Goal: Entertainment & Leisure: Consume media (video, audio)

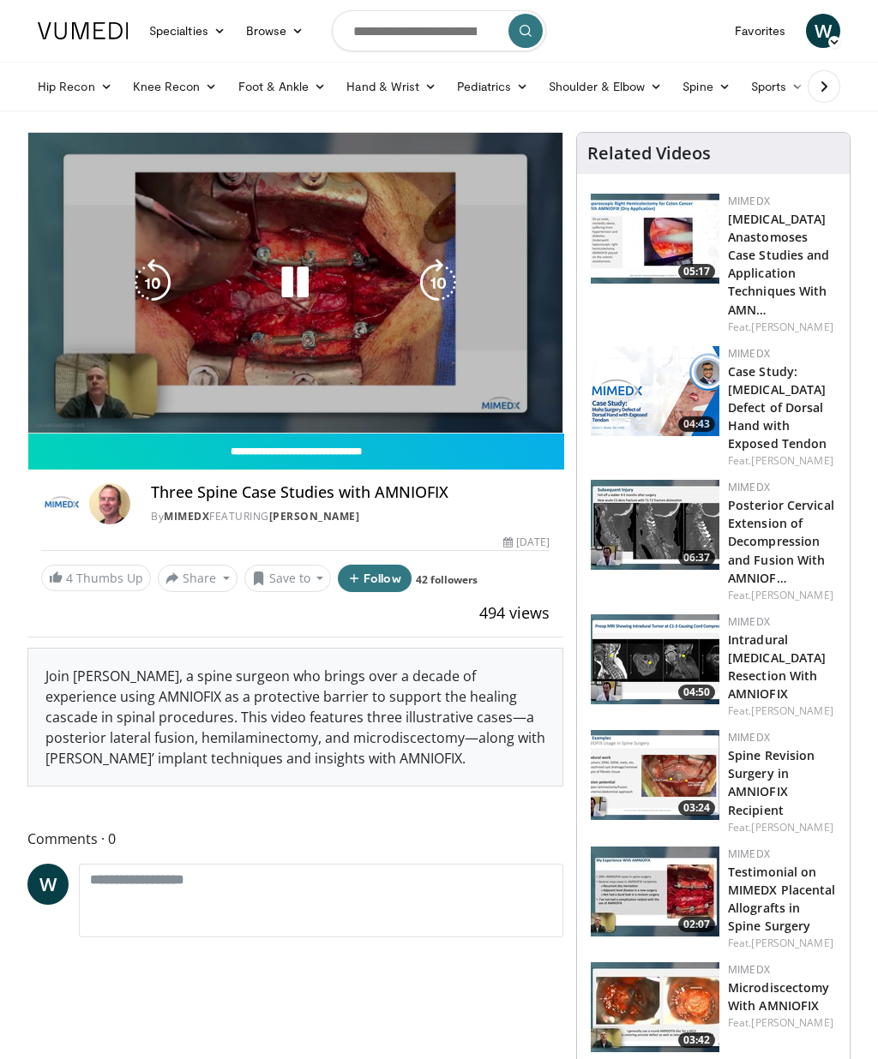
click at [250, 357] on div "10 seconds Tap to unmute" at bounding box center [295, 283] width 534 height 300
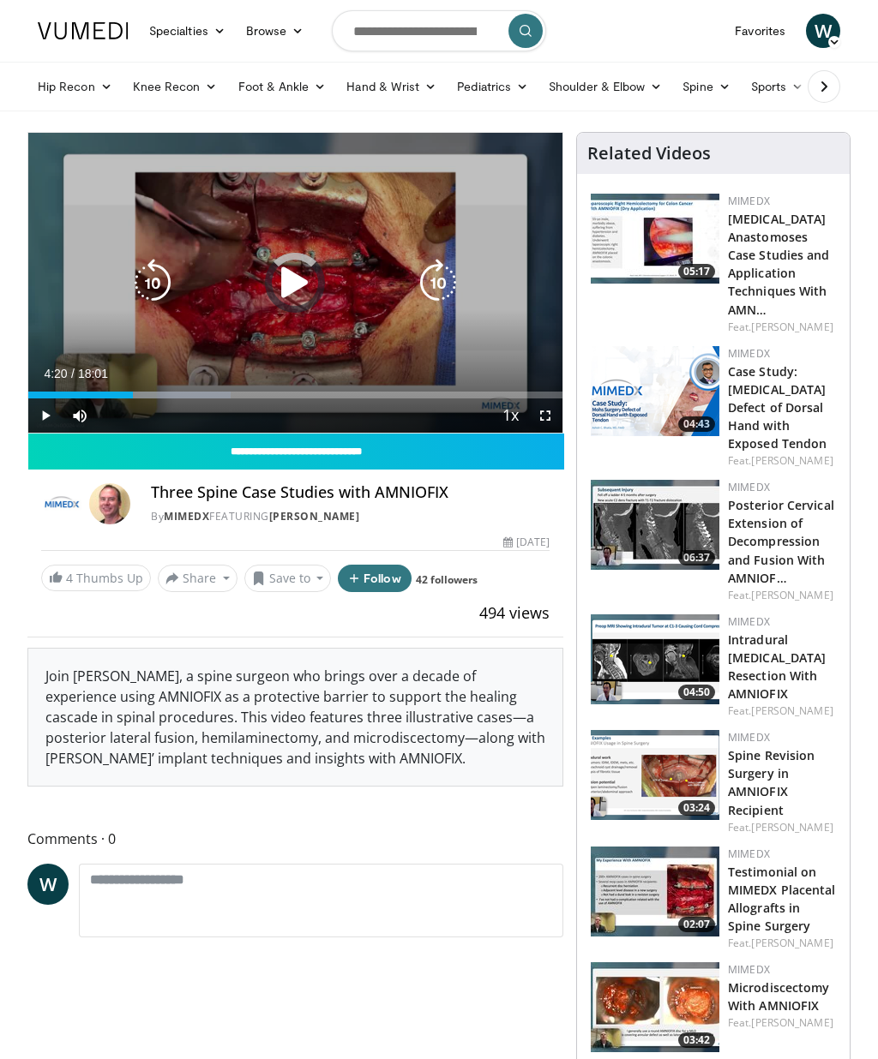
click at [158, 392] on div "Progress Bar" at bounding box center [178, 395] width 105 height 7
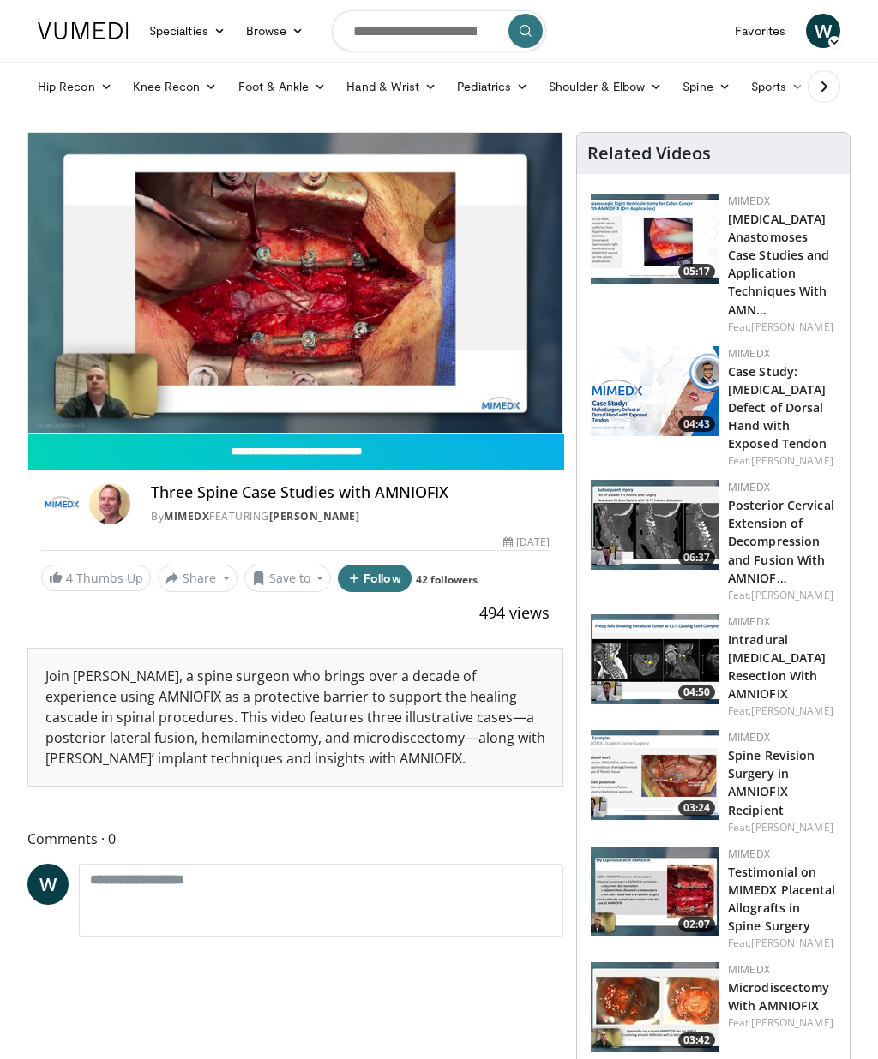
click at [250, 426] on div "Progress Bar" at bounding box center [262, 429] width 86 height 7
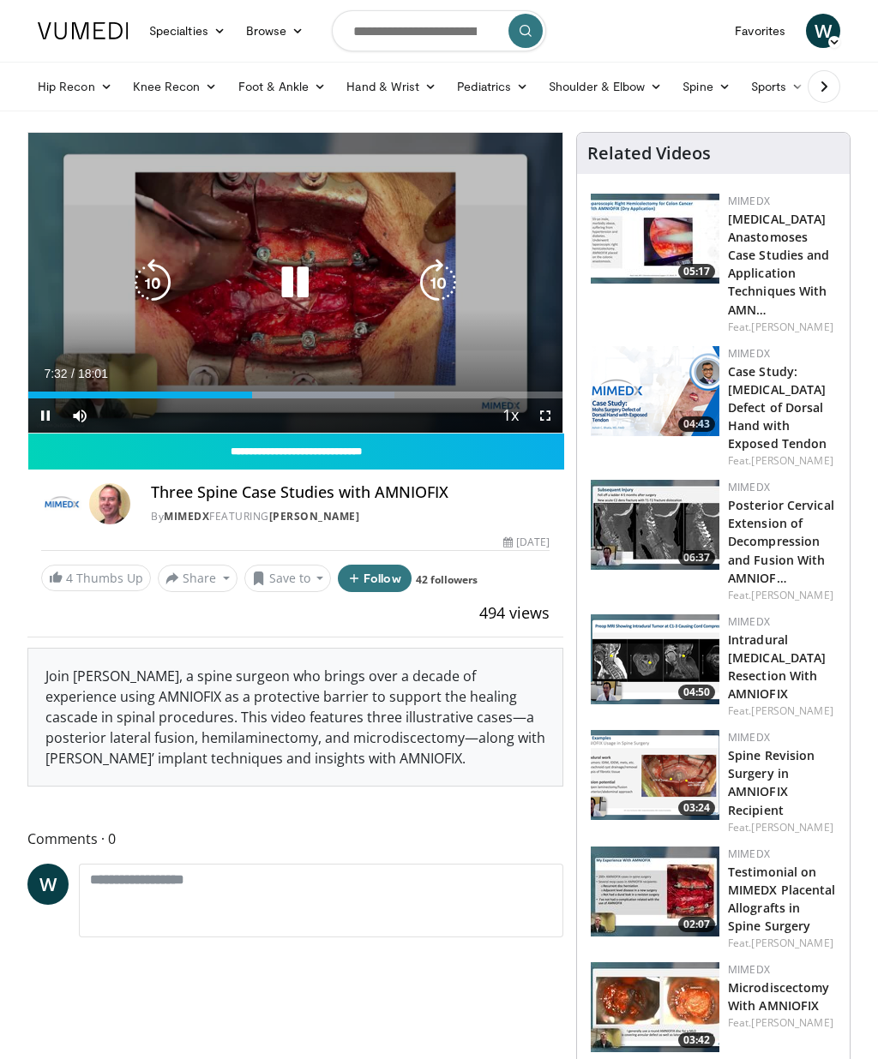
click at [315, 392] on div "Progress Bar" at bounding box center [306, 395] width 175 height 7
click at [430, 276] on icon "Video Player" at bounding box center [438, 283] width 48 height 48
click at [438, 286] on icon "Video Player" at bounding box center [438, 283] width 48 height 48
click at [441, 287] on icon "Video Player" at bounding box center [438, 283] width 48 height 48
click at [436, 283] on icon "Video Player" at bounding box center [438, 283] width 48 height 48
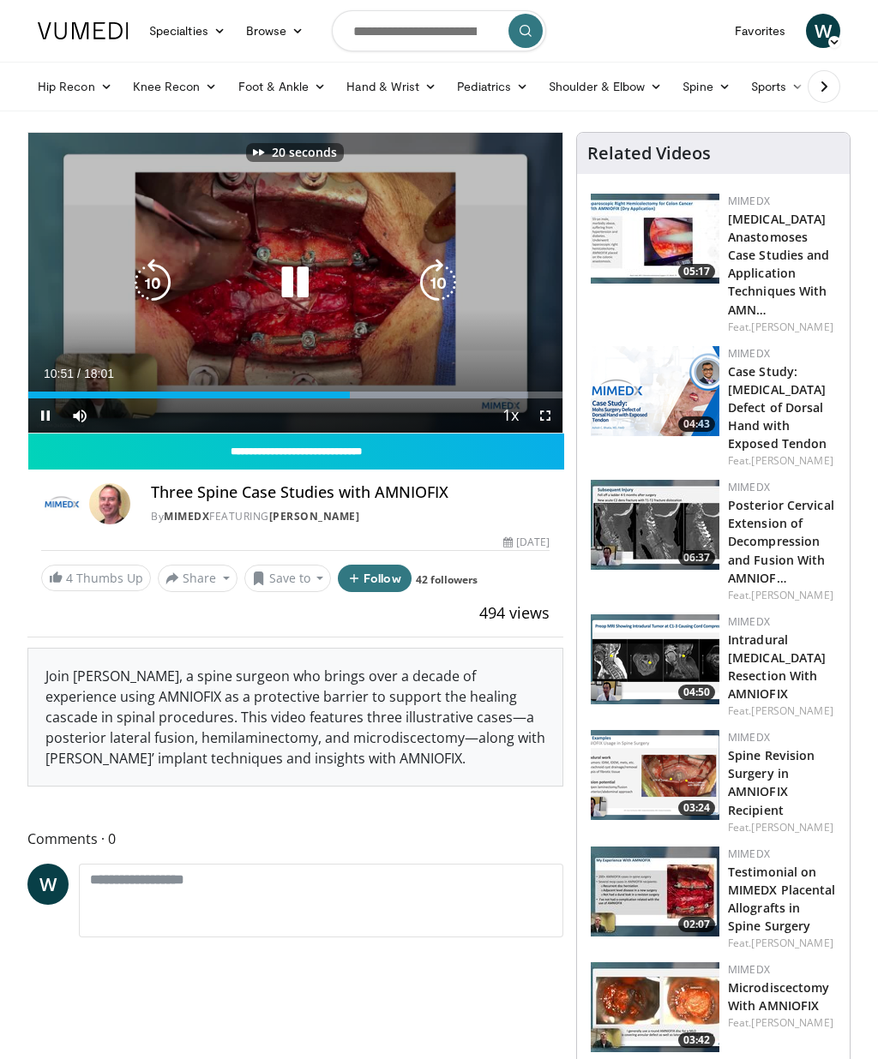
click at [433, 293] on icon "Video Player" at bounding box center [438, 283] width 48 height 48
click at [433, 290] on icon "Video Player" at bounding box center [438, 283] width 48 height 48
click at [427, 282] on icon "Video Player" at bounding box center [438, 283] width 48 height 48
click at [432, 298] on icon "Video Player" at bounding box center [438, 283] width 48 height 48
click at [435, 286] on icon "Video Player" at bounding box center [438, 283] width 48 height 48
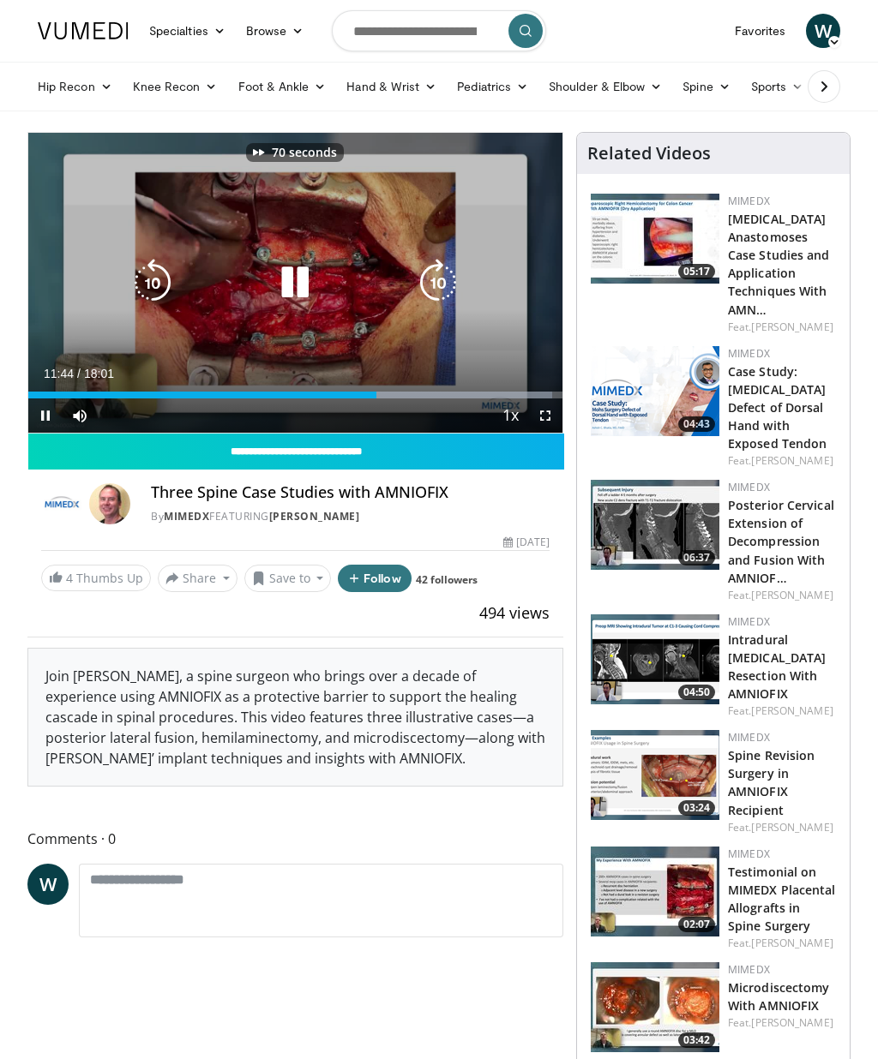
click at [430, 280] on icon "Video Player" at bounding box center [438, 283] width 48 height 48
click at [437, 288] on icon "Video Player" at bounding box center [438, 283] width 48 height 48
click at [438, 291] on icon "Video Player" at bounding box center [438, 283] width 48 height 48
click at [439, 291] on icon "Video Player" at bounding box center [438, 283] width 48 height 48
click at [430, 282] on icon "Video Player" at bounding box center [438, 283] width 48 height 48
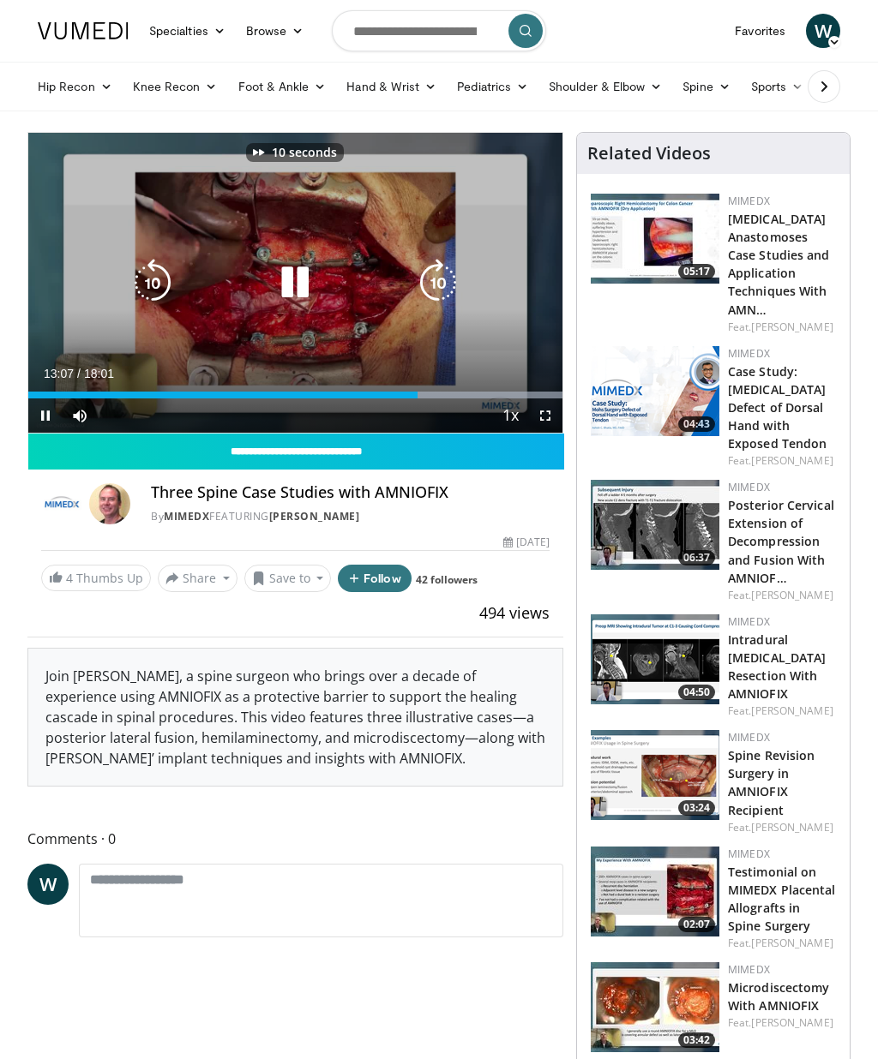
click at [435, 297] on icon "Video Player" at bounding box center [438, 283] width 48 height 48
click at [445, 290] on icon "Video Player" at bounding box center [438, 283] width 48 height 48
click at [444, 294] on icon "Video Player" at bounding box center [438, 283] width 48 height 48
click at [442, 271] on icon "Video Player" at bounding box center [438, 283] width 48 height 48
click at [448, 281] on icon "Video Player" at bounding box center [438, 283] width 48 height 48
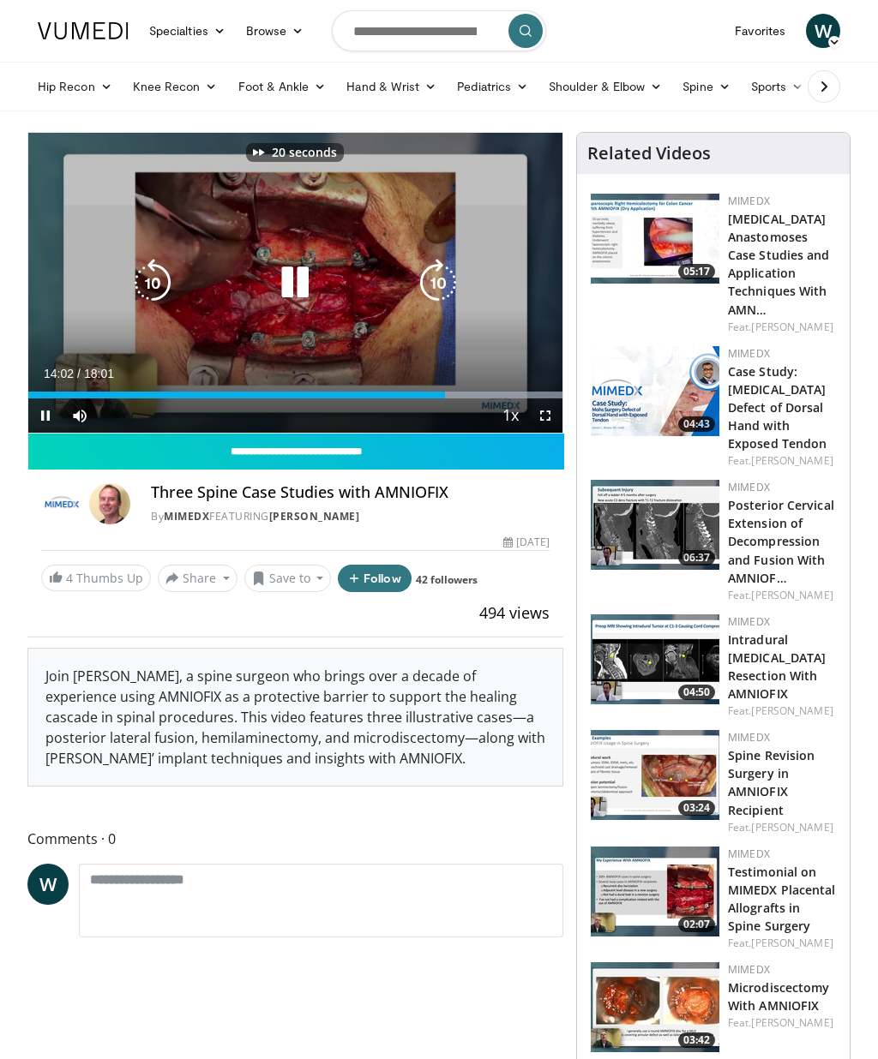
click at [441, 282] on icon "Video Player" at bounding box center [438, 283] width 48 height 48
click at [441, 288] on icon "Video Player" at bounding box center [438, 283] width 48 height 48
click at [440, 285] on icon "Video Player" at bounding box center [438, 283] width 48 height 48
click at [438, 286] on icon "Video Player" at bounding box center [438, 283] width 48 height 48
click at [435, 288] on icon "Video Player" at bounding box center [438, 283] width 48 height 48
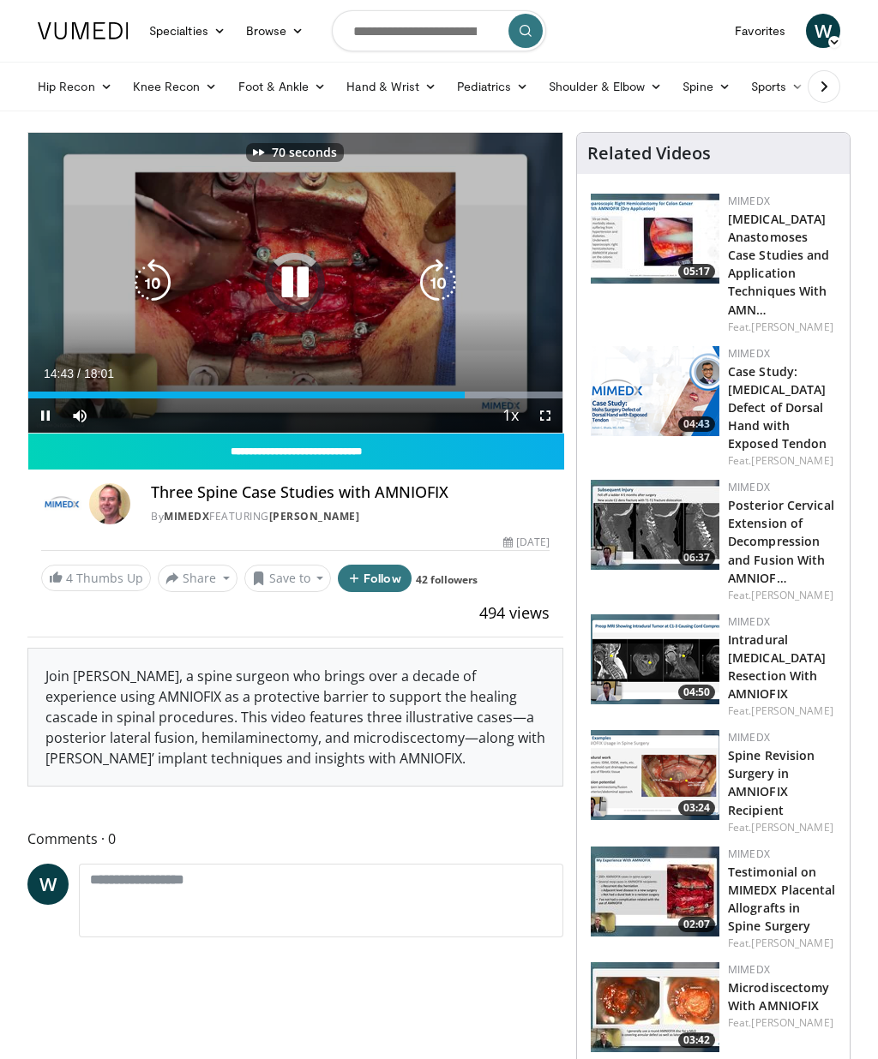
click at [430, 285] on icon "Video Player" at bounding box center [438, 283] width 48 height 48
